Goal: Check status

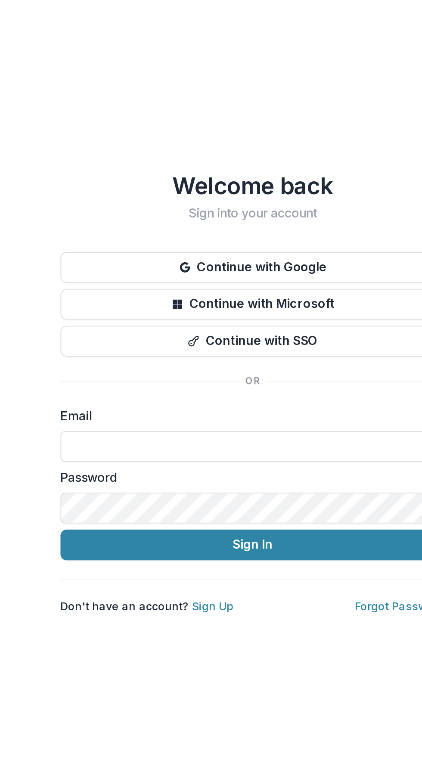
click at [223, 330] on button "Continue with Google" at bounding box center [210, 332] width 215 height 17
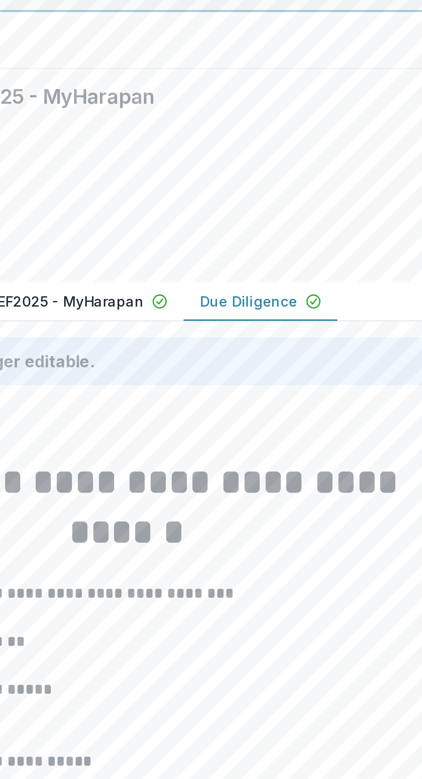
click at [270, 171] on p "Due Diligence" at bounding box center [263, 166] width 42 height 9
click at [201, 171] on p "MOHD AZIZAN BIN ABDULLAH ZAWAWI - 2025 - HSEF2025 - MyHarapan" at bounding box center [112, 166] width 211 height 9
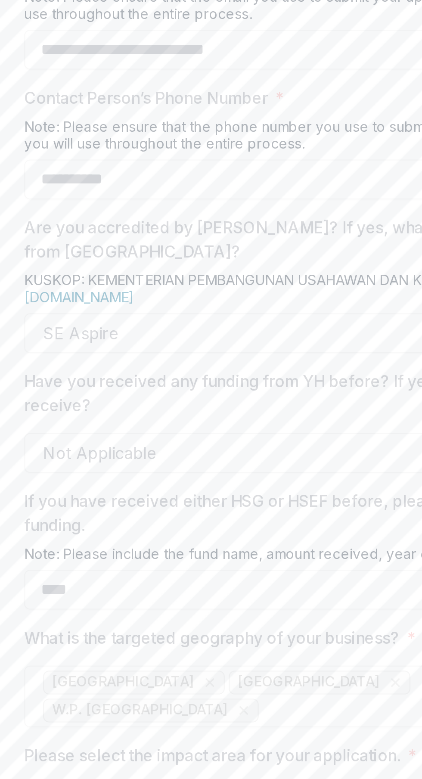
scroll to position [506, 0]
